Goal: Transaction & Acquisition: Download file/media

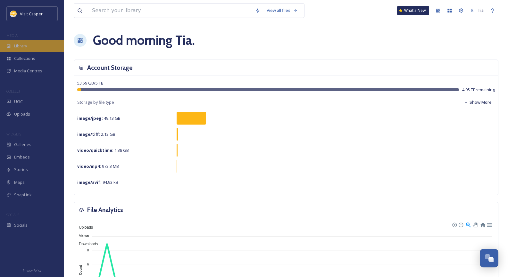
click at [26, 46] on span "Library" at bounding box center [20, 46] width 13 height 6
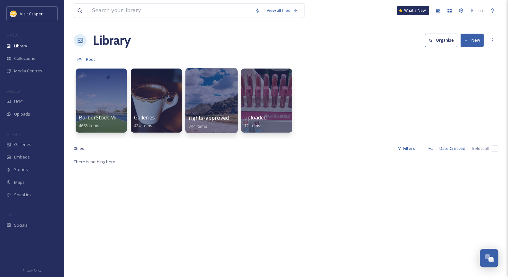
click at [209, 95] on div at bounding box center [211, 100] width 52 height 65
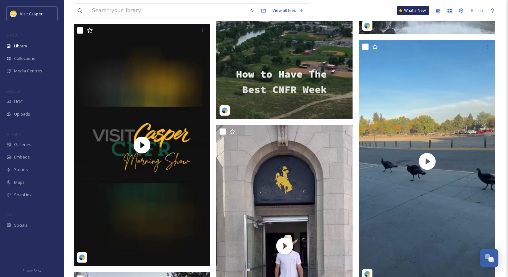
scroll to position [1668, 0]
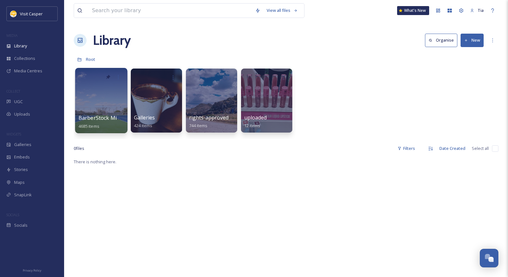
click at [108, 88] on div at bounding box center [101, 100] width 52 height 65
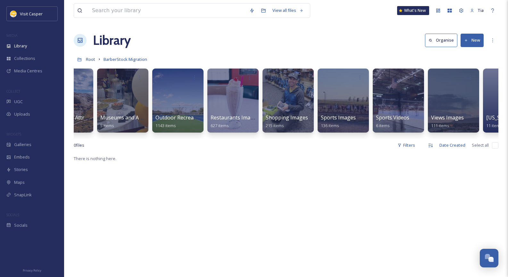
scroll to position [0, 347]
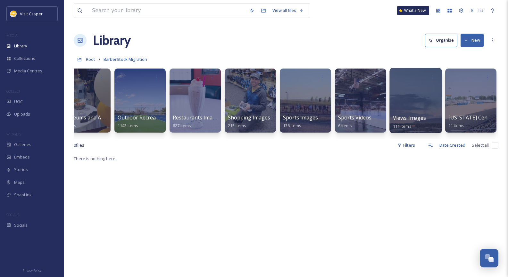
click at [420, 88] on div at bounding box center [416, 100] width 52 height 65
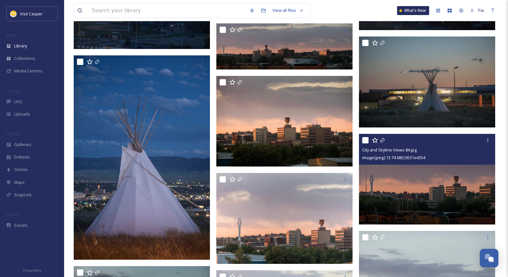
scroll to position [2021, 0]
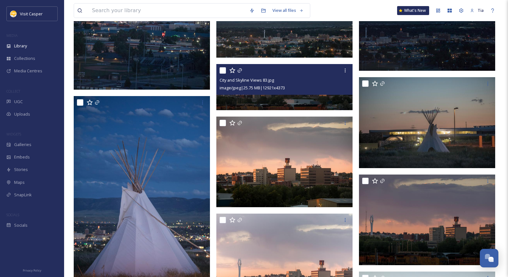
click at [304, 79] on div "City and Skyline Views 83.jpg" at bounding box center [285, 80] width 131 height 8
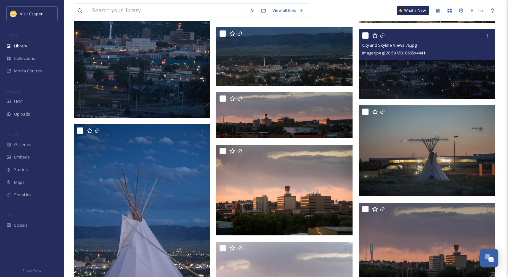
scroll to position [1988, 0]
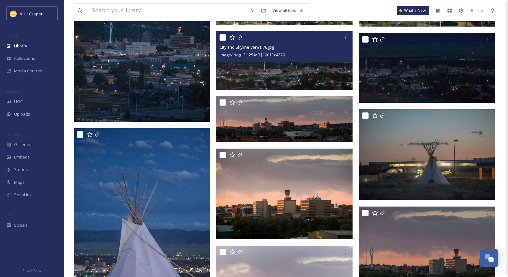
click at [305, 64] on img at bounding box center [284, 60] width 136 height 59
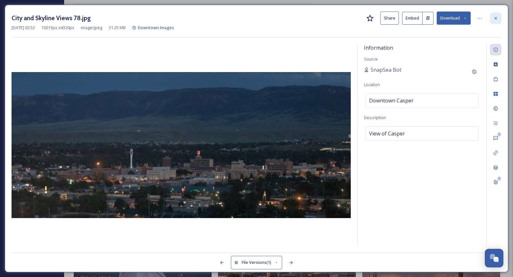
click at [497, 18] on icon at bounding box center [495, 18] width 5 height 5
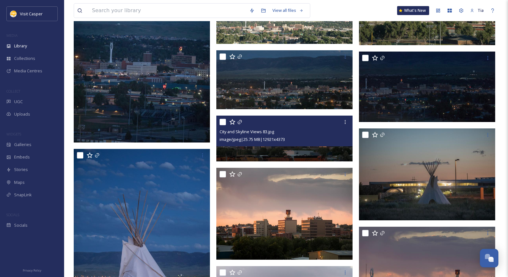
click at [299, 143] on div "image/jpeg | 25.75 MB | 12921 x 4373" at bounding box center [285, 140] width 131 height 8
click at [303, 152] on img at bounding box center [284, 138] width 136 height 46
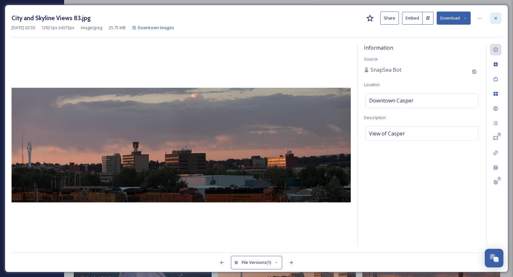
click at [496, 17] on icon at bounding box center [496, 18] width 3 height 3
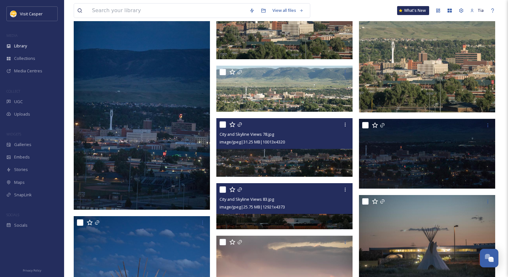
scroll to position [1915, 0]
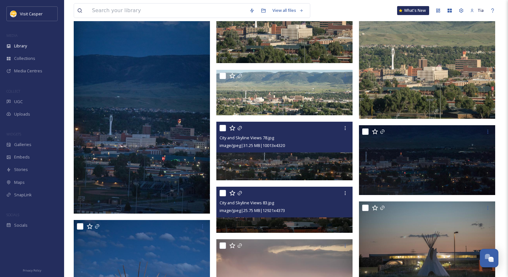
click at [314, 161] on img at bounding box center [284, 151] width 136 height 59
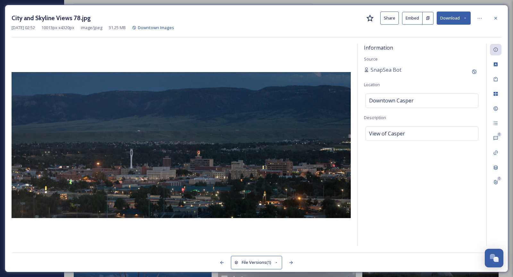
click at [456, 21] on button "Download" at bounding box center [454, 18] width 34 height 13
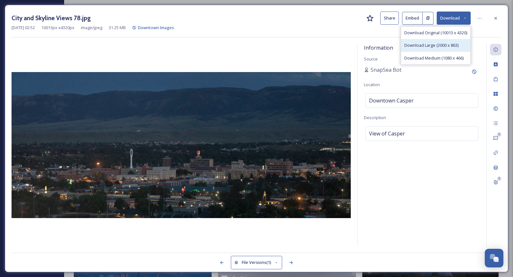
click at [442, 43] on span "Download Large (2000 x 863)" at bounding box center [431, 45] width 54 height 6
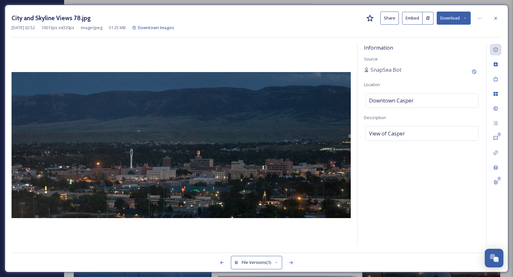
click at [496, 18] on icon at bounding box center [496, 18] width 3 height 3
click at [497, 17] on div "View all files What's New Tia" at bounding box center [289, 10] width 430 height 21
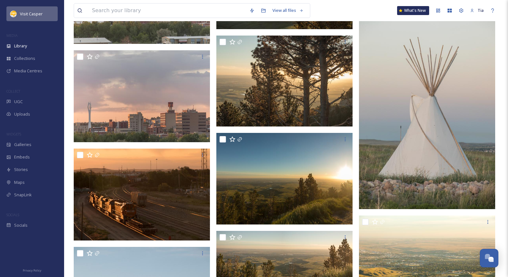
scroll to position [3198, 0]
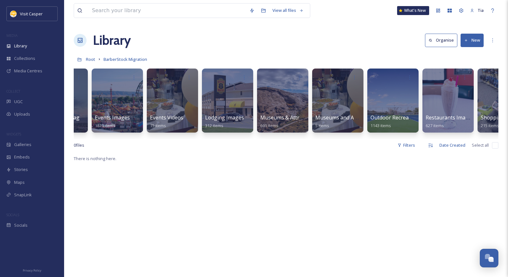
scroll to position [0, 97]
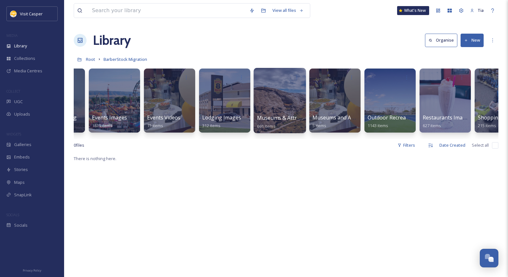
click at [279, 95] on div at bounding box center [280, 100] width 52 height 65
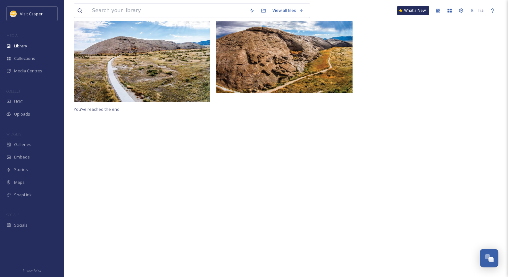
scroll to position [160, 0]
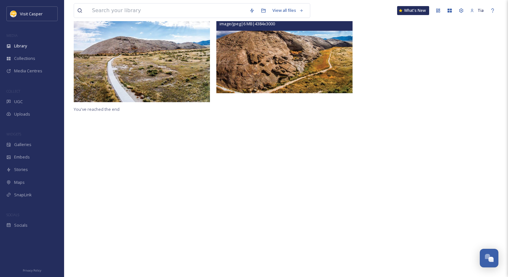
click at [297, 63] on img at bounding box center [284, 46] width 136 height 93
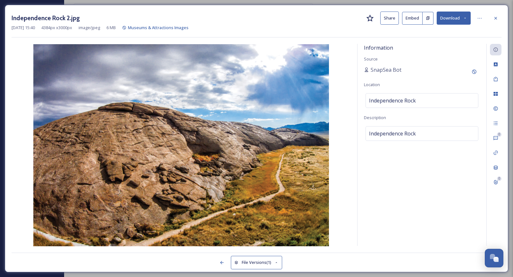
click at [464, 17] on icon at bounding box center [465, 18] width 4 height 4
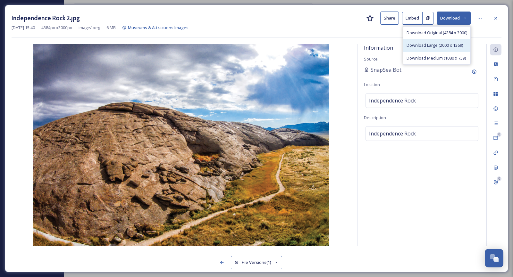
click at [440, 47] on span "Download Large (2000 x 1369)" at bounding box center [435, 45] width 56 height 6
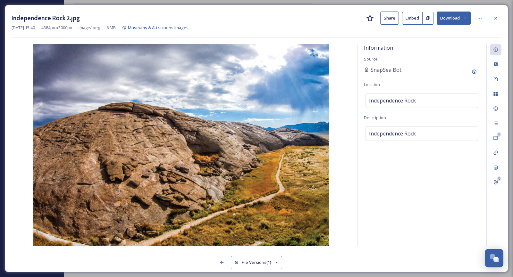
drag, startPoint x: 496, startPoint y: 18, endPoint x: 488, endPoint y: 21, distance: 8.5
click at [496, 18] on icon at bounding box center [496, 18] width 3 height 3
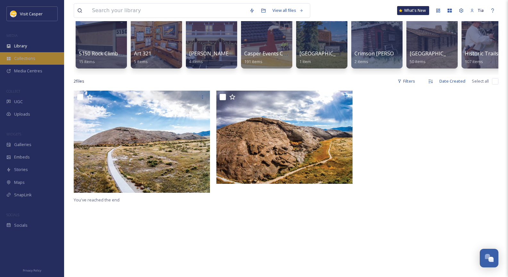
scroll to position [64, 0]
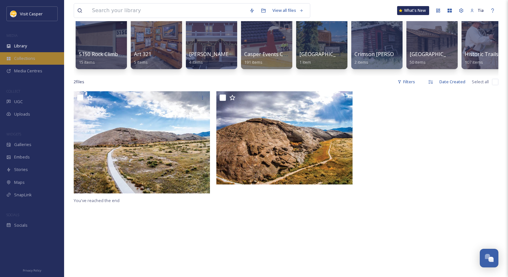
click at [27, 59] on span "Collections" at bounding box center [24, 58] width 21 height 6
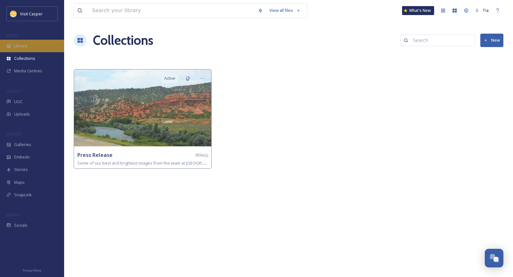
click at [28, 44] on div "Library" at bounding box center [32, 46] width 64 height 13
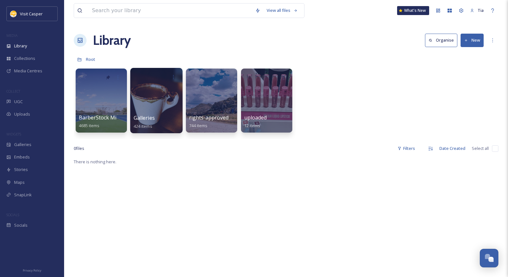
click at [161, 94] on div at bounding box center [156, 100] width 52 height 65
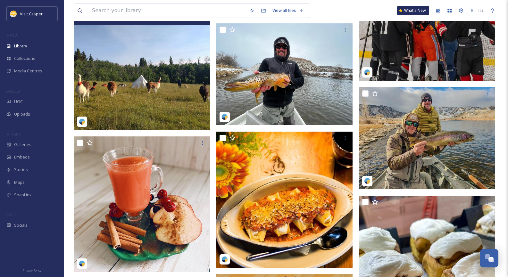
scroll to position [1988, 0]
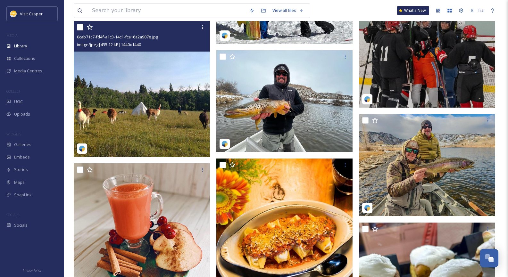
click at [165, 94] on img at bounding box center [142, 89] width 136 height 136
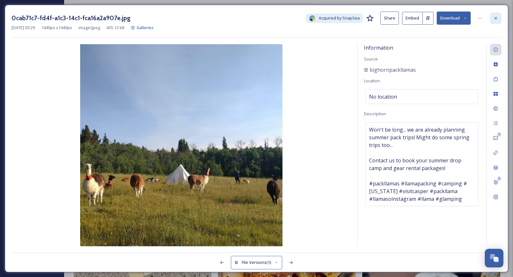
click at [493, 19] on icon at bounding box center [495, 18] width 5 height 5
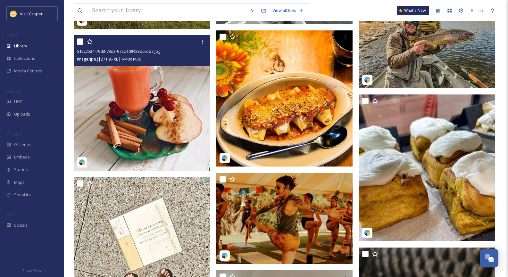
scroll to position [2095, 0]
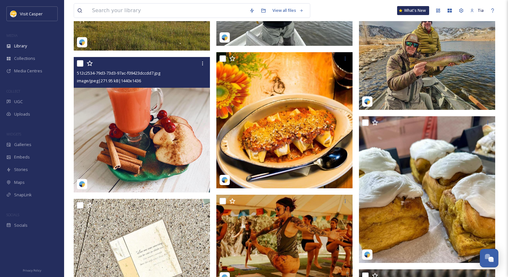
click at [161, 110] on img at bounding box center [142, 125] width 136 height 136
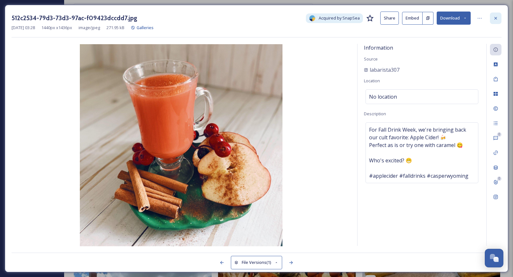
click at [496, 17] on icon at bounding box center [495, 18] width 5 height 5
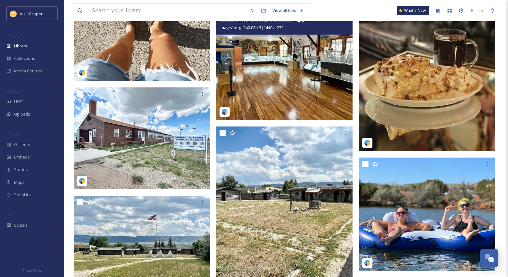
scroll to position [2287, 0]
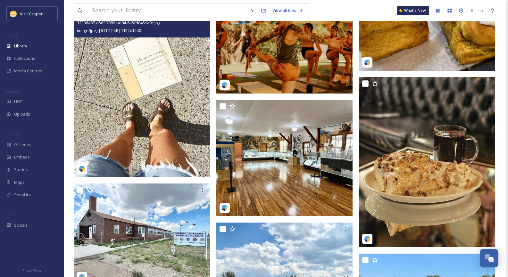
click at [128, 88] on img at bounding box center [142, 92] width 136 height 170
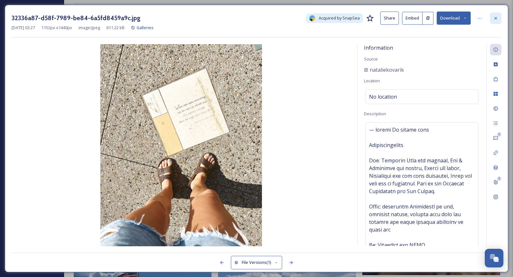
click at [495, 19] on icon at bounding box center [496, 18] width 3 height 3
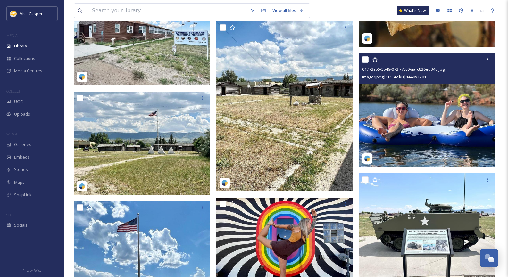
scroll to position [2512, 0]
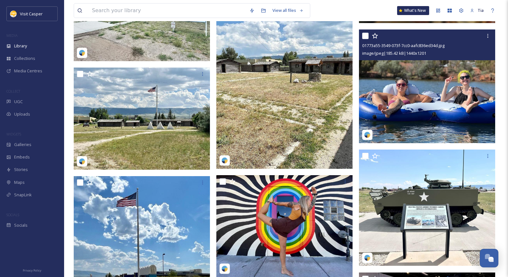
click at [437, 100] on img at bounding box center [427, 87] width 136 height 114
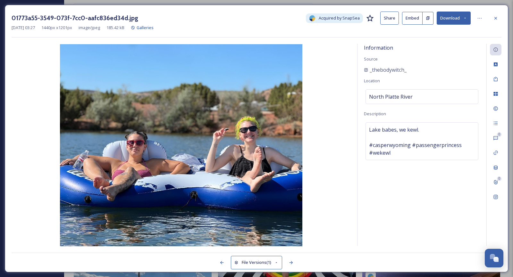
click at [455, 20] on button "Download" at bounding box center [454, 18] width 34 height 13
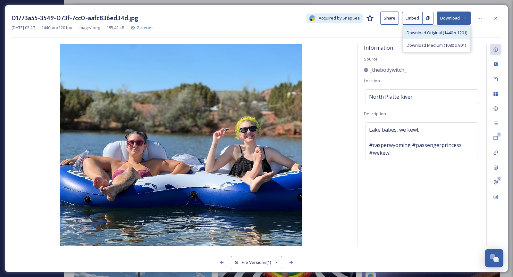
click at [437, 32] on span "Download Original (1440 x 1201)" at bounding box center [437, 33] width 61 height 6
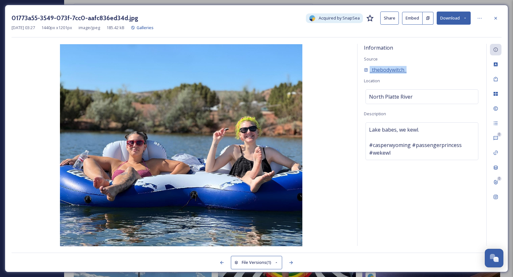
drag, startPoint x: 407, startPoint y: 68, endPoint x: 365, endPoint y: 72, distance: 41.5
click at [365, 72] on div "_thebodywitch_" at bounding box center [422, 70] width 116 height 8
copy span "_thebodywitch_"
click at [503, 18] on div "01773a55-3549-073f-7cc0-aafc836ed34d.jpg Acquired by SnapSea Share Embed Downlo…" at bounding box center [257, 139] width 504 height 268
click at [495, 17] on icon at bounding box center [495, 18] width 5 height 5
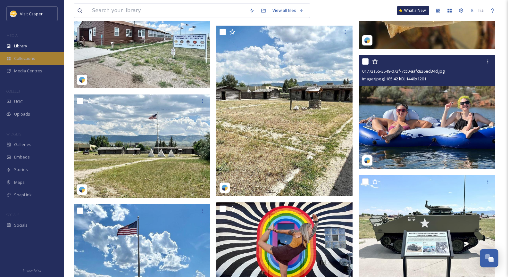
click at [24, 61] on span "Collections" at bounding box center [24, 58] width 21 height 6
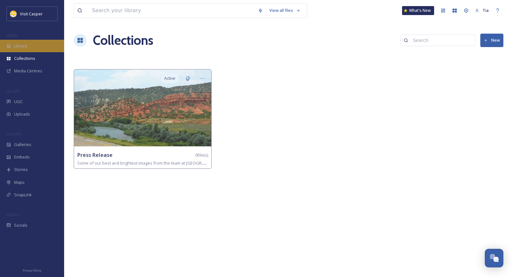
click at [31, 47] on div "Library" at bounding box center [32, 46] width 64 height 13
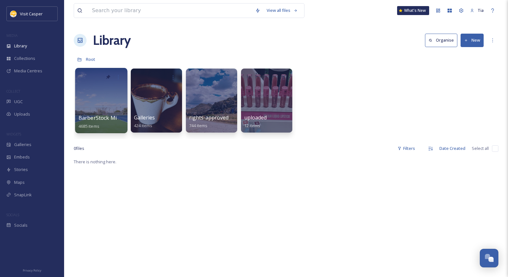
click at [98, 97] on div at bounding box center [101, 100] width 52 height 65
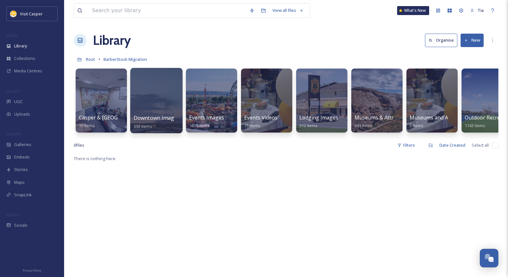
click at [157, 99] on div at bounding box center [156, 100] width 52 height 65
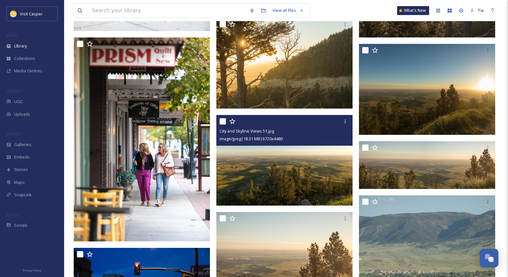
scroll to position [4258, 0]
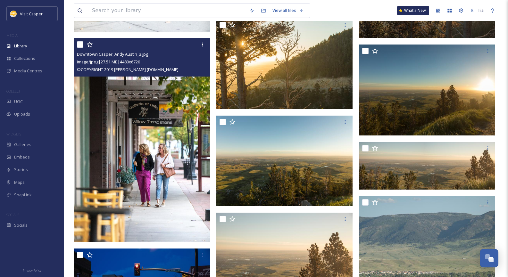
click at [156, 97] on img at bounding box center [142, 140] width 136 height 205
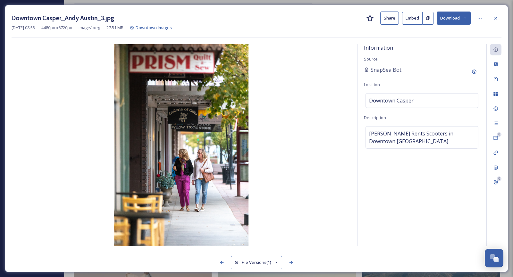
click at [462, 18] on button "Download" at bounding box center [454, 18] width 34 height 13
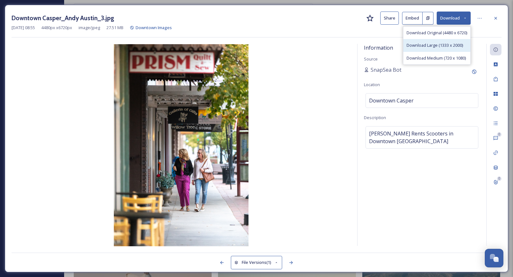
click at [435, 45] on span "Download Large (1333 x 2000)" at bounding box center [435, 45] width 56 height 6
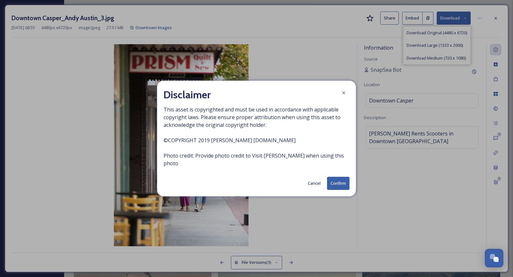
click at [343, 182] on button "Confirm" at bounding box center [338, 183] width 22 height 13
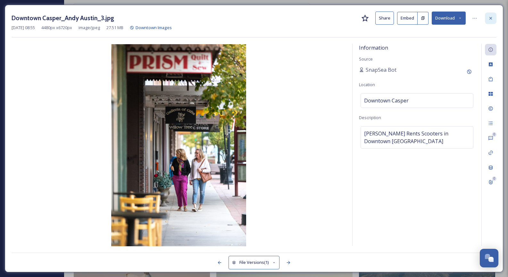
click at [491, 20] on icon at bounding box center [490, 18] width 5 height 5
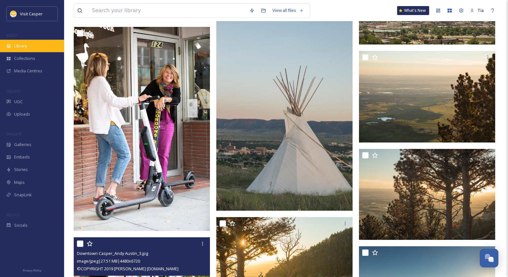
scroll to position [4098, 0]
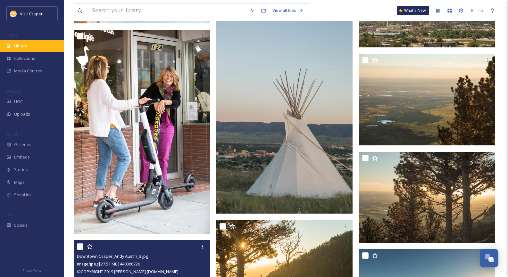
click at [35, 45] on div "Library" at bounding box center [32, 46] width 64 height 13
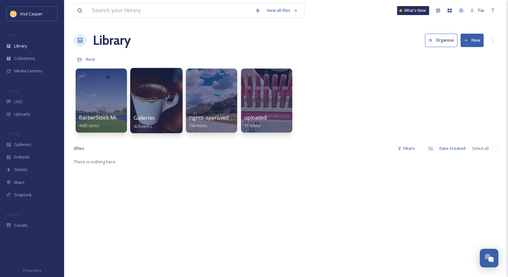
click at [159, 96] on div at bounding box center [156, 100] width 52 height 65
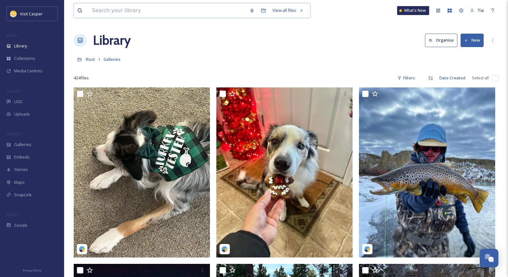
click at [123, 8] on input at bounding box center [167, 11] width 157 height 14
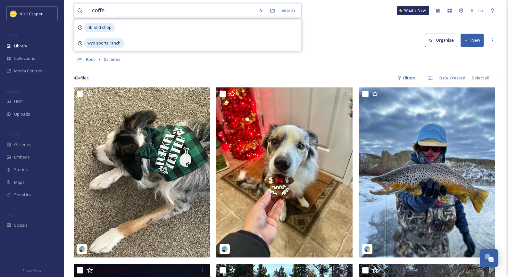
type input "coffee"
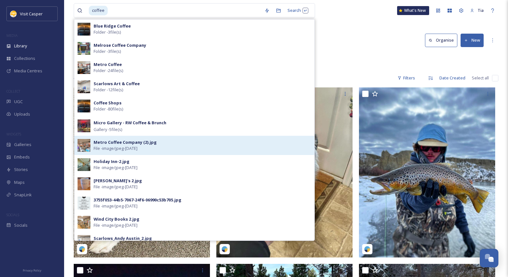
click at [129, 141] on div "Metro Coffee Company (2).jpg" at bounding box center [125, 143] width 63 height 6
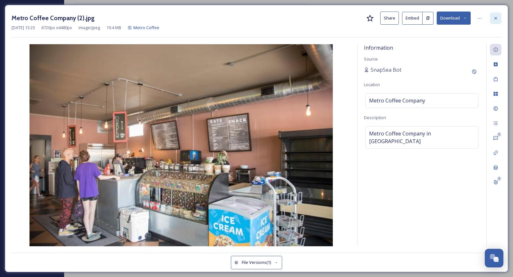
click at [498, 17] on icon at bounding box center [495, 18] width 5 height 5
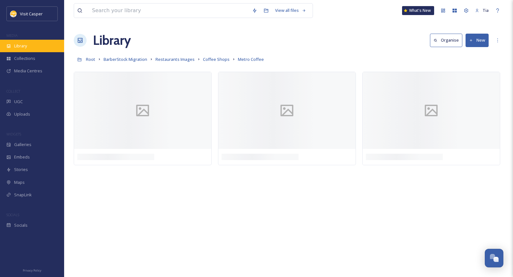
click at [30, 47] on div "Library" at bounding box center [32, 46] width 64 height 13
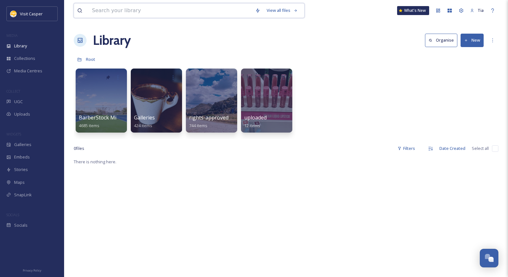
click at [120, 8] on input at bounding box center [170, 11] width 163 height 14
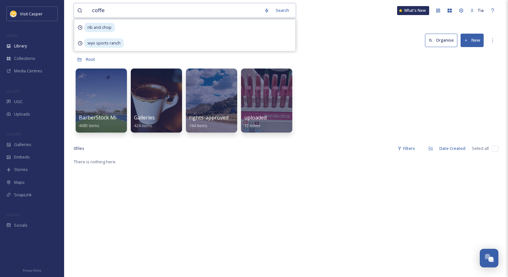
type input "coffee"
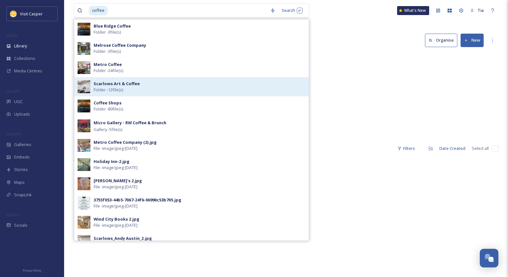
click at [127, 83] on strong "Scarlows Art & Coffee" at bounding box center [117, 84] width 46 height 6
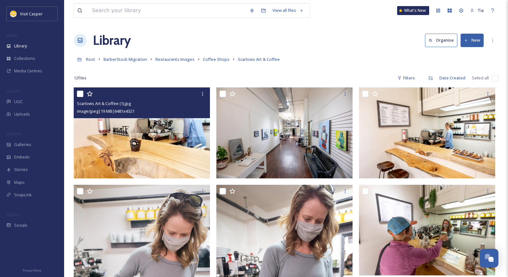
click at [167, 132] on img at bounding box center [142, 133] width 136 height 91
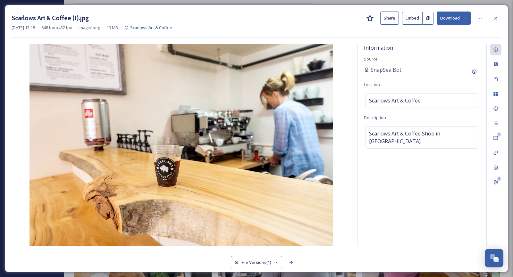
click at [458, 17] on button "Download" at bounding box center [454, 18] width 34 height 13
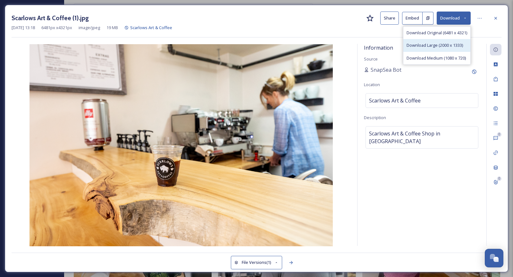
click at [437, 43] on span "Download Large (2000 x 1333)" at bounding box center [435, 45] width 56 height 6
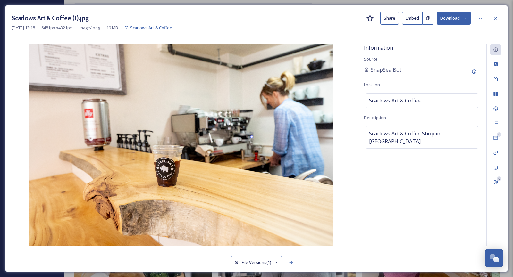
drag, startPoint x: 496, startPoint y: 19, endPoint x: 438, endPoint y: 18, distance: 58.1
click at [496, 18] on icon at bounding box center [496, 18] width 3 height 3
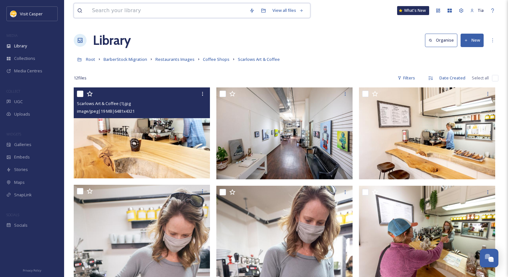
click at [187, 12] on input at bounding box center [167, 11] width 157 height 14
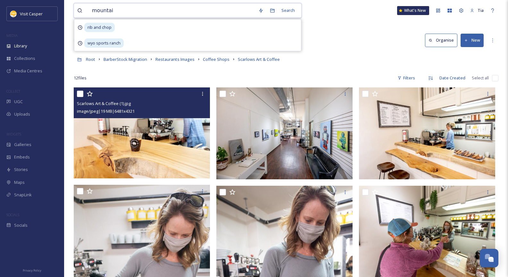
type input "mountain"
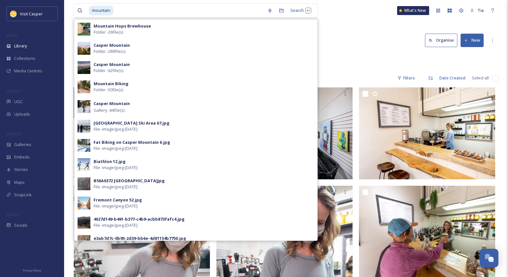
click at [173, 64] on div "Casper Mountain Folder - 62 file(s)" at bounding box center [204, 68] width 221 height 12
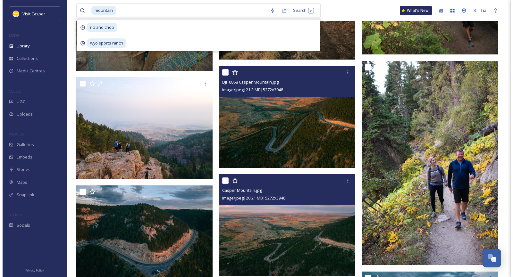
scroll to position [1283, 0]
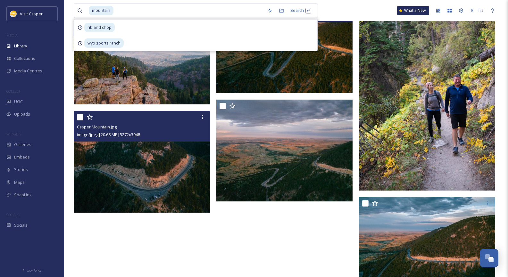
click at [160, 149] on img at bounding box center [142, 162] width 136 height 102
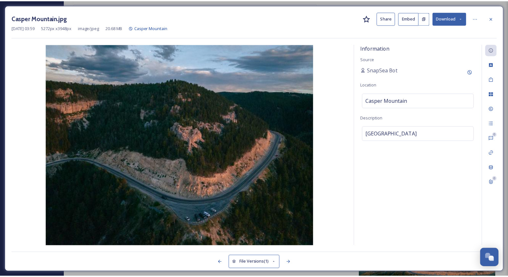
scroll to position [1295, 0]
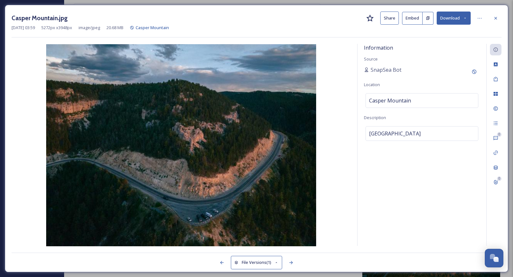
click at [450, 18] on button "Download" at bounding box center [454, 18] width 34 height 13
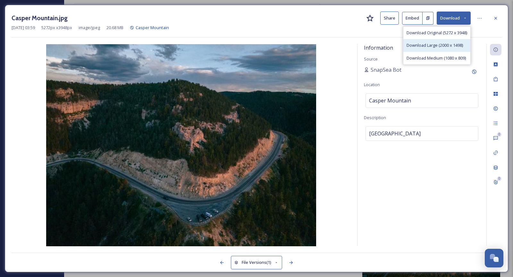
click at [441, 47] on span "Download Large (2000 x 1498)" at bounding box center [435, 45] width 56 height 6
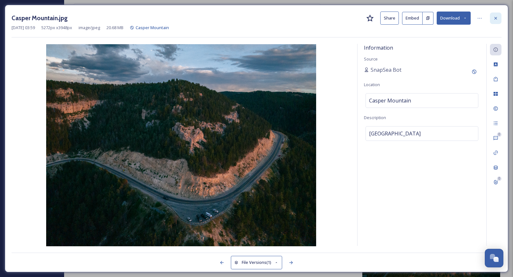
click at [498, 17] on div at bounding box center [496, 19] width 12 height 12
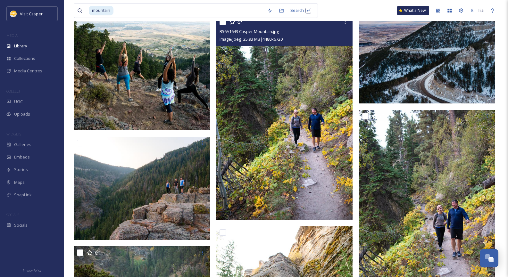
scroll to position [719, 0]
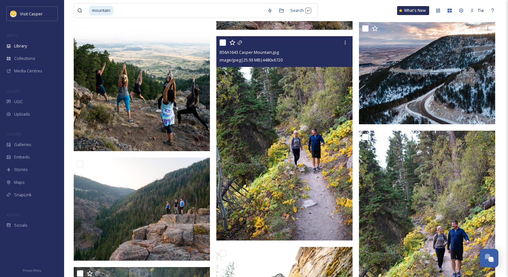
click at [307, 105] on img at bounding box center [284, 138] width 136 height 205
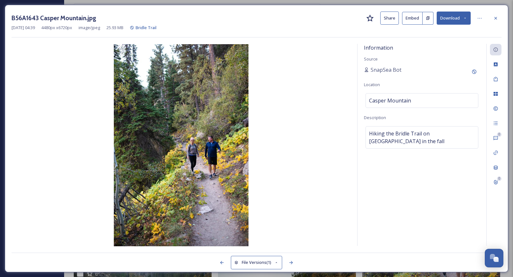
click at [456, 20] on button "Download" at bounding box center [454, 18] width 34 height 13
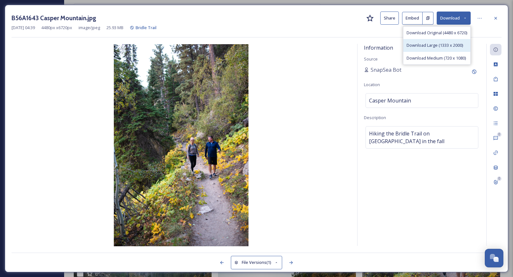
click at [446, 45] on span "Download Large (1333 x 2000)" at bounding box center [435, 45] width 56 height 6
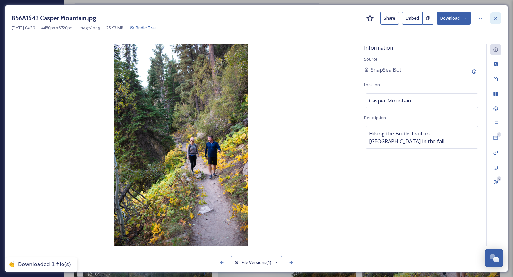
click at [495, 18] on icon at bounding box center [495, 18] width 5 height 5
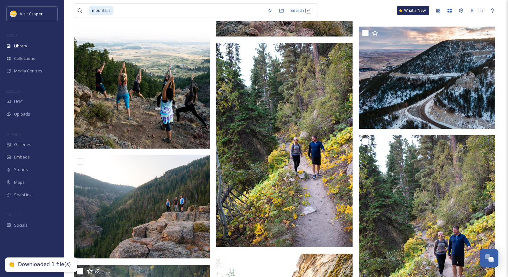
scroll to position [623, 0]
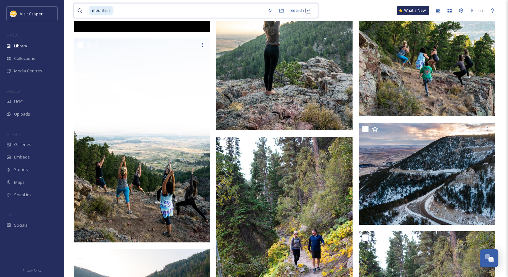
click at [191, 14] on input at bounding box center [189, 11] width 150 height 14
type input "m"
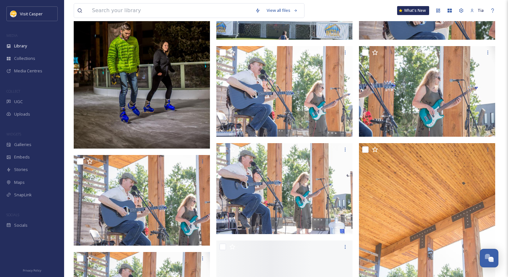
scroll to position [1452, 0]
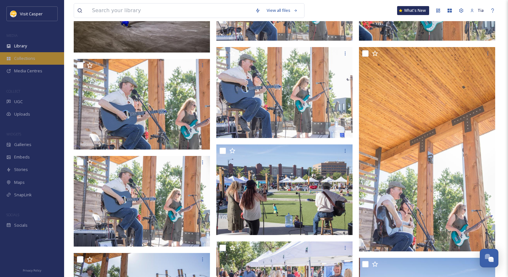
click at [34, 57] on span "Collections" at bounding box center [24, 58] width 21 height 6
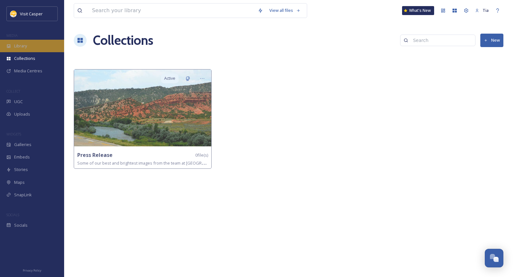
click at [29, 47] on div "Library" at bounding box center [32, 46] width 64 height 13
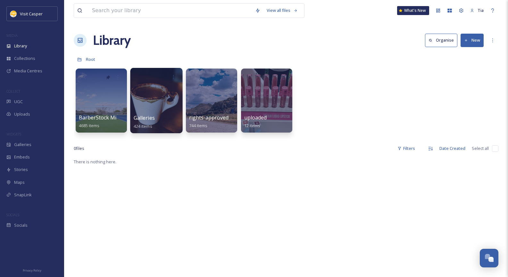
click at [158, 93] on div at bounding box center [156, 100] width 52 height 65
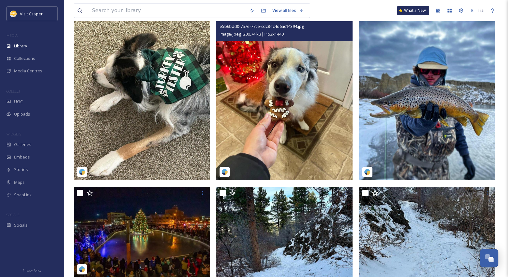
scroll to position [32, 0]
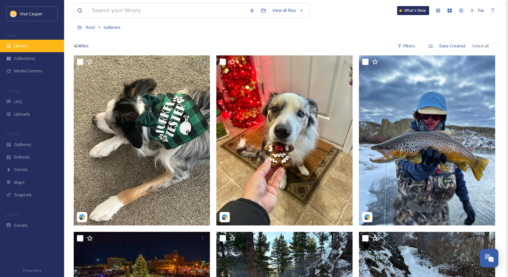
click at [27, 45] on span "Library" at bounding box center [20, 46] width 13 height 6
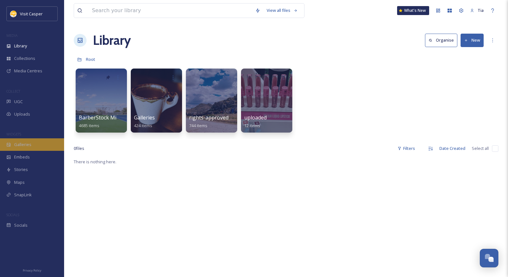
click at [31, 144] on div "Galleries" at bounding box center [32, 145] width 64 height 13
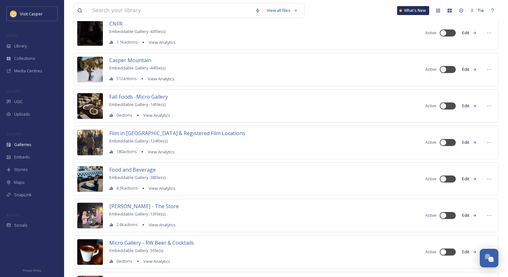
scroll to position [26, 0]
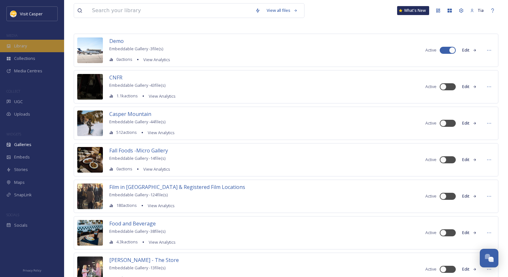
click at [35, 47] on div "Library" at bounding box center [32, 46] width 64 height 13
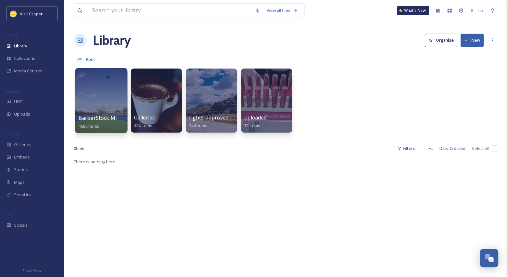
click at [107, 97] on div at bounding box center [101, 100] width 52 height 65
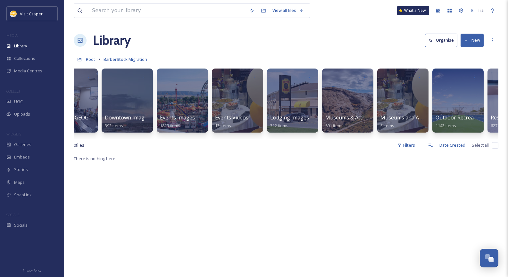
scroll to position [0, 33]
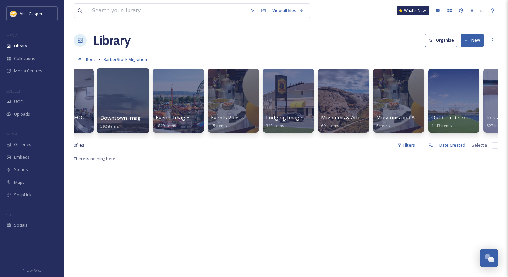
click at [125, 92] on div at bounding box center [123, 100] width 52 height 65
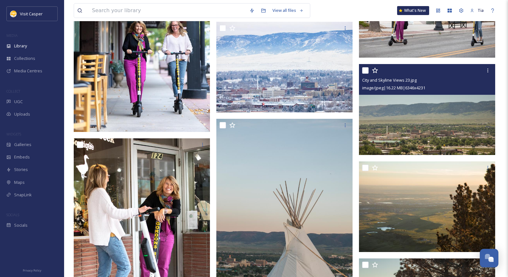
scroll to position [3945, 0]
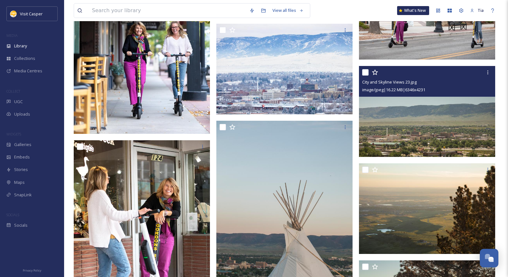
click at [425, 119] on img at bounding box center [427, 111] width 136 height 91
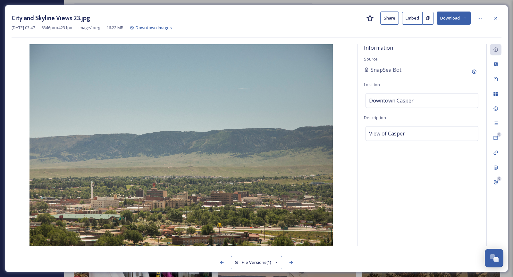
click at [496, 18] on icon at bounding box center [496, 18] width 3 height 3
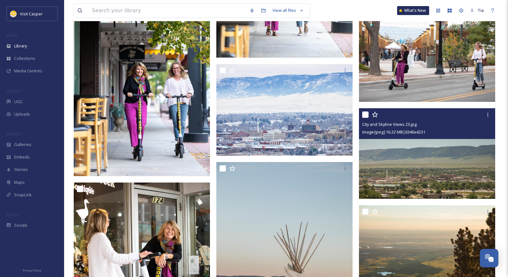
click at [496, 19] on div "View all files What's New Tia" at bounding box center [286, 10] width 425 height 21
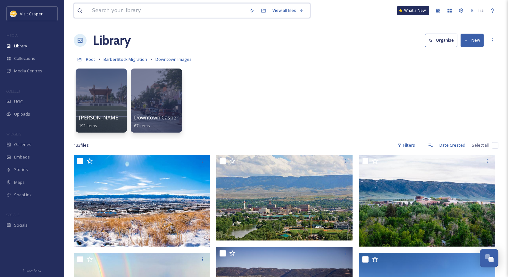
click at [155, 8] on input at bounding box center [167, 11] width 157 height 14
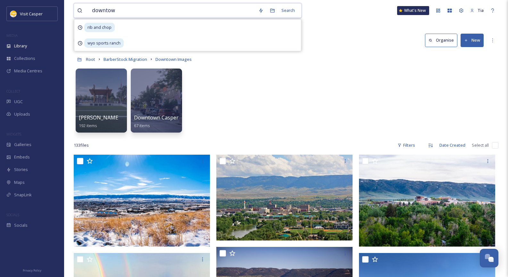
type input "downtown"
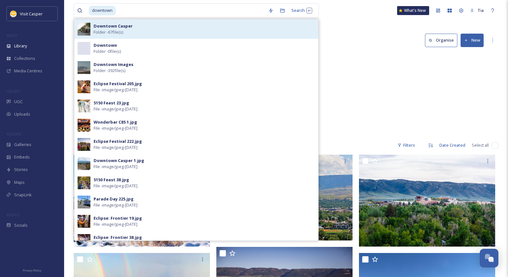
click at [144, 27] on div "Downtown [PERSON_NAME] - 67 file(s)" at bounding box center [205, 29] width 222 height 12
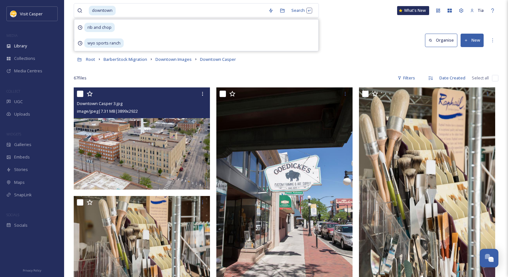
click at [154, 130] on img at bounding box center [142, 139] width 136 height 102
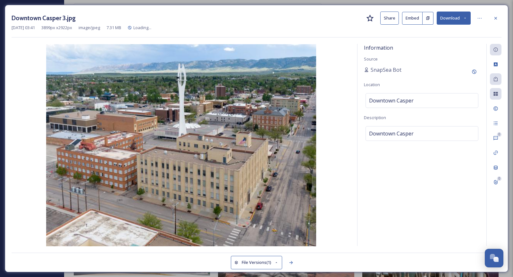
click at [455, 19] on button "Download" at bounding box center [454, 18] width 34 height 13
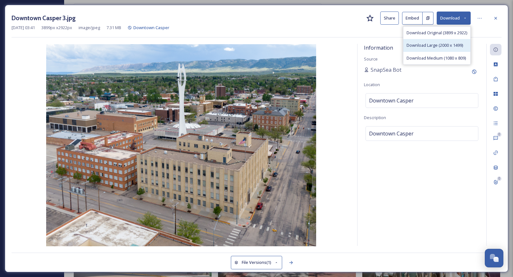
click at [436, 45] on span "Download Large (2000 x 1499)" at bounding box center [435, 45] width 56 height 6
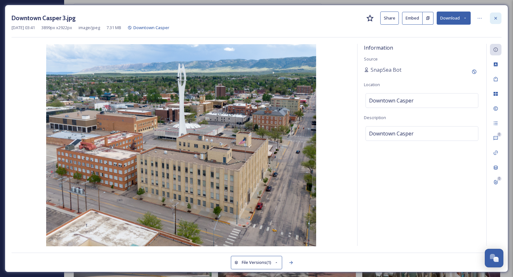
click at [499, 17] on div at bounding box center [496, 19] width 12 height 12
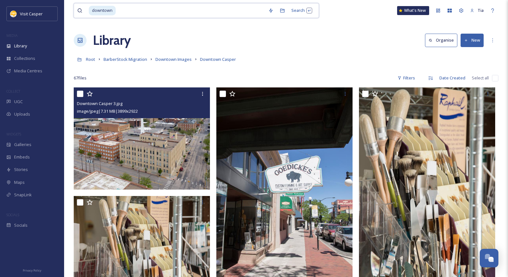
click at [157, 14] on input at bounding box center [190, 11] width 149 height 14
type input "d"
type input "casper mountain"
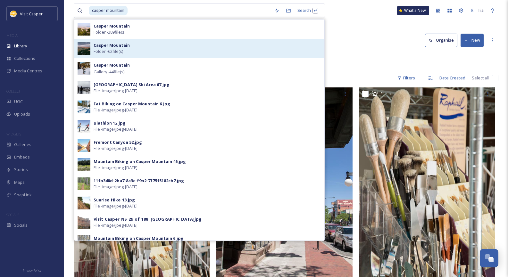
click at [129, 50] on div "Casper Mountain Folder - 62 file(s)" at bounding box center [208, 48] width 228 height 12
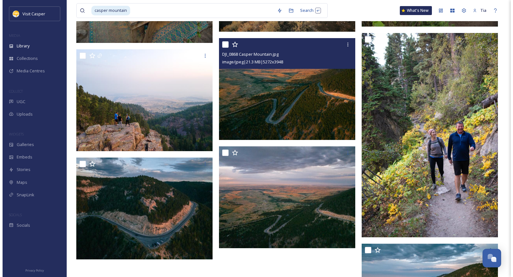
scroll to position [1251, 0]
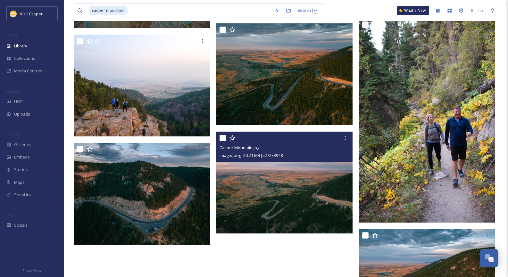
click at [312, 180] on img at bounding box center [284, 183] width 136 height 102
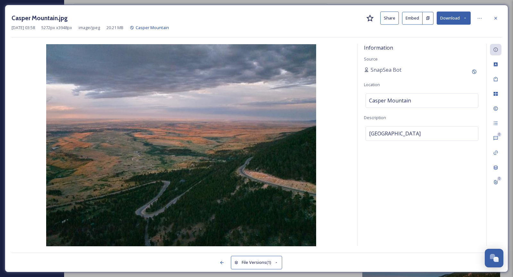
click at [453, 17] on button "Download" at bounding box center [454, 18] width 34 height 13
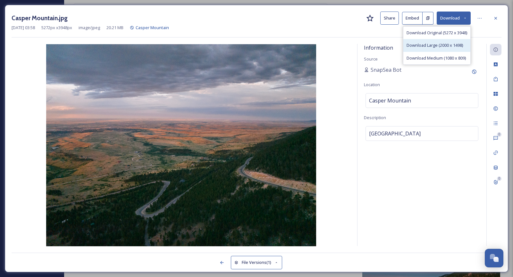
click at [443, 43] on span "Download Large (2000 x 1498)" at bounding box center [435, 45] width 56 height 6
